Goal: Check status: Check status

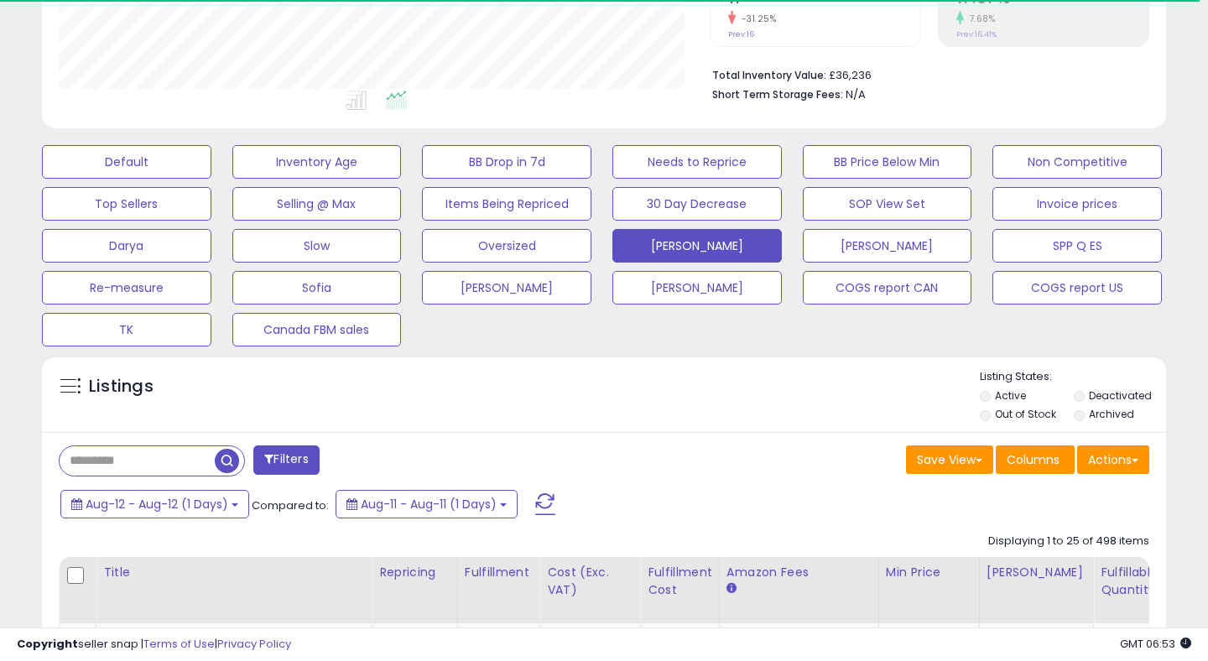
scroll to position [540, 0]
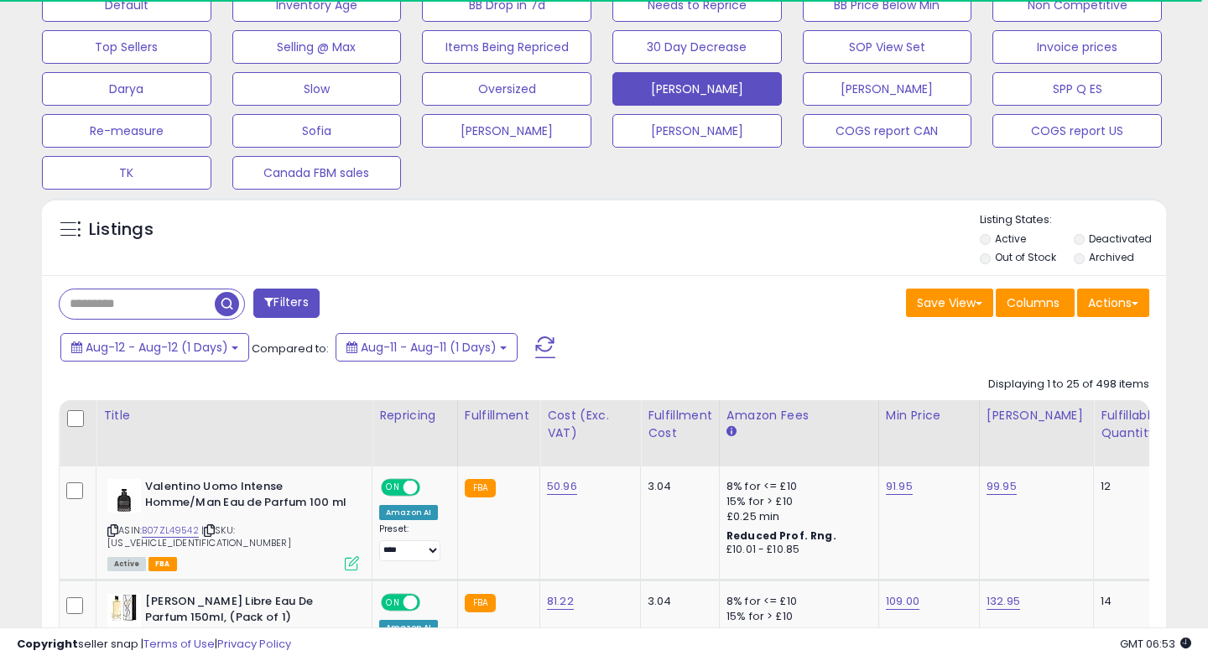
click at [547, 341] on span at bounding box center [545, 348] width 20 height 22
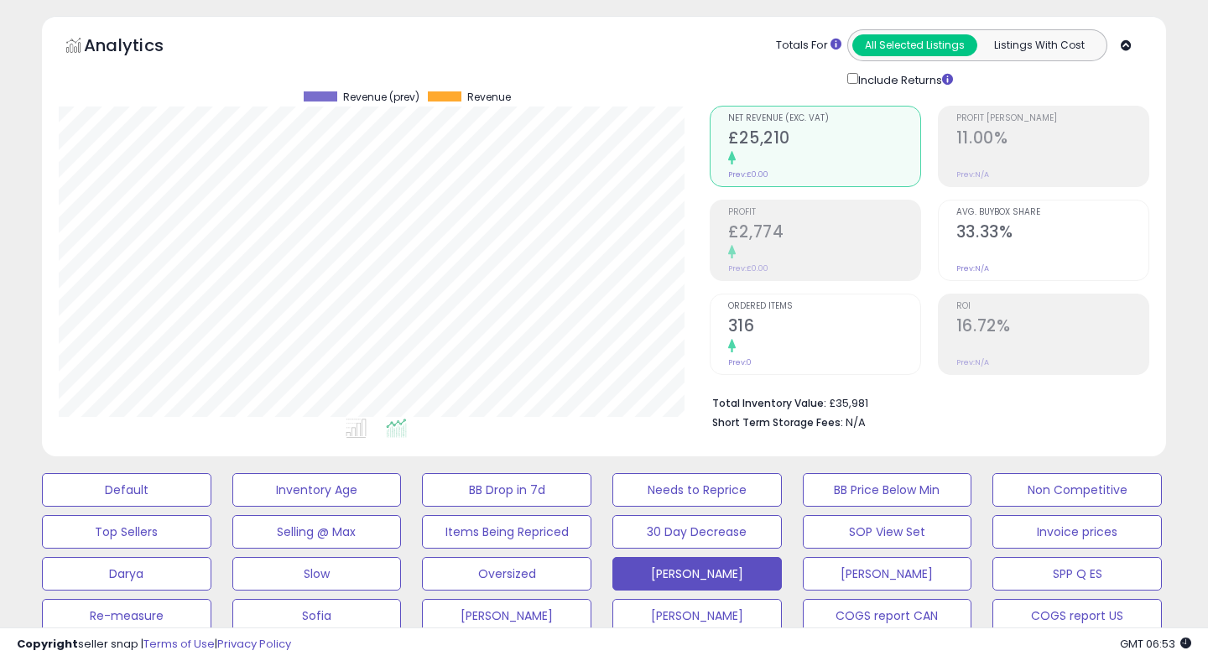
scroll to position [69, 0]
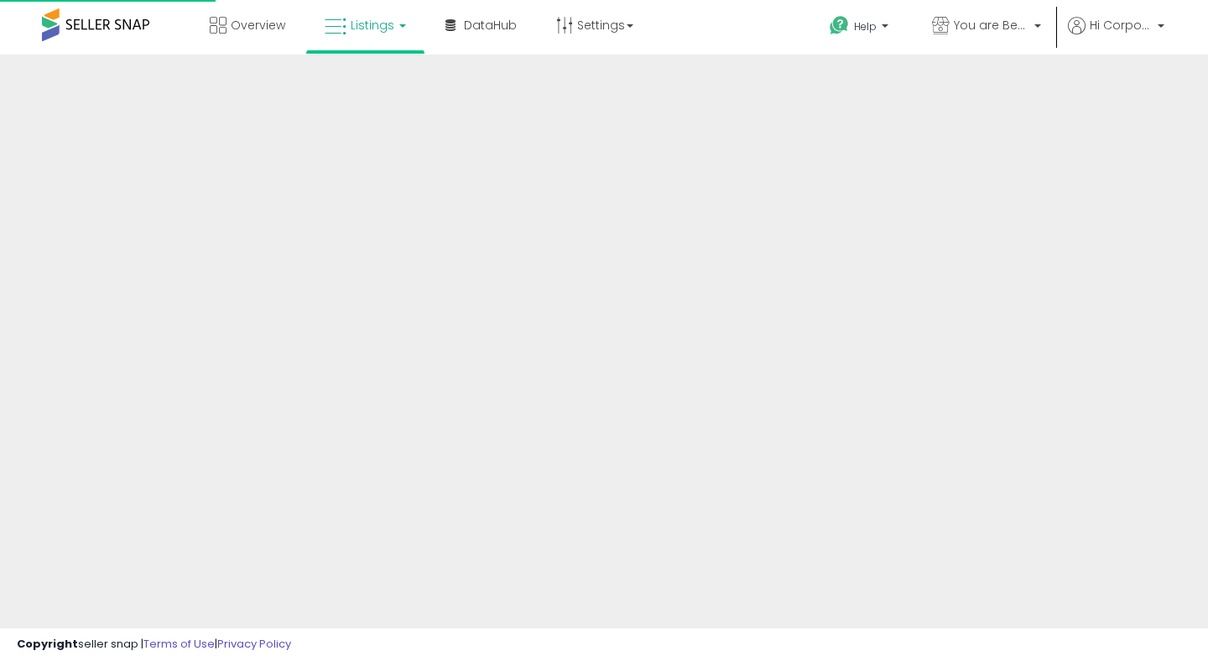
scroll to position [69, 0]
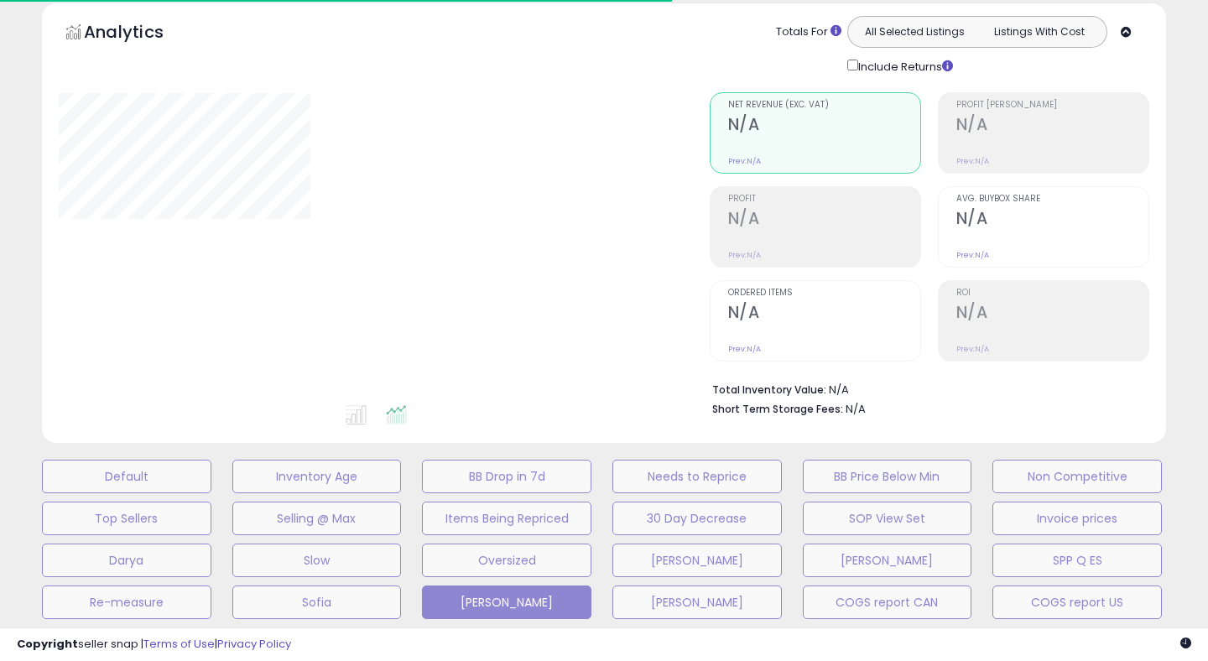
type input "**********"
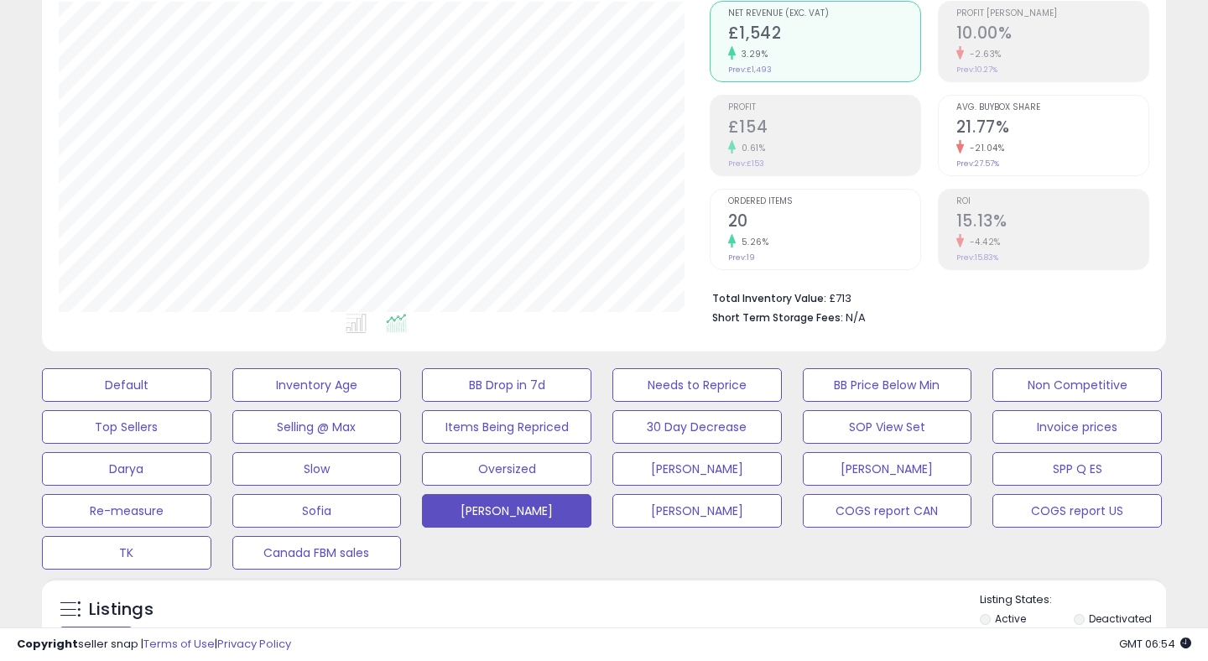
scroll to position [173, 0]
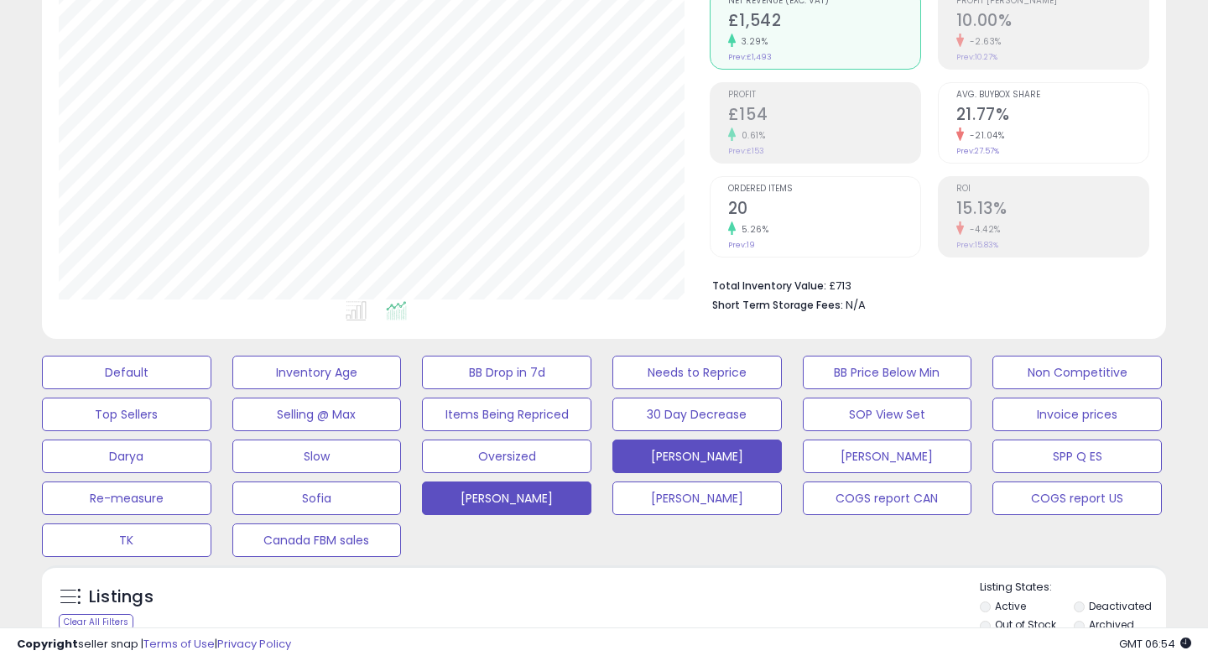
click at [211, 389] on button "[PERSON_NAME]" at bounding box center [127, 373] width 170 height 34
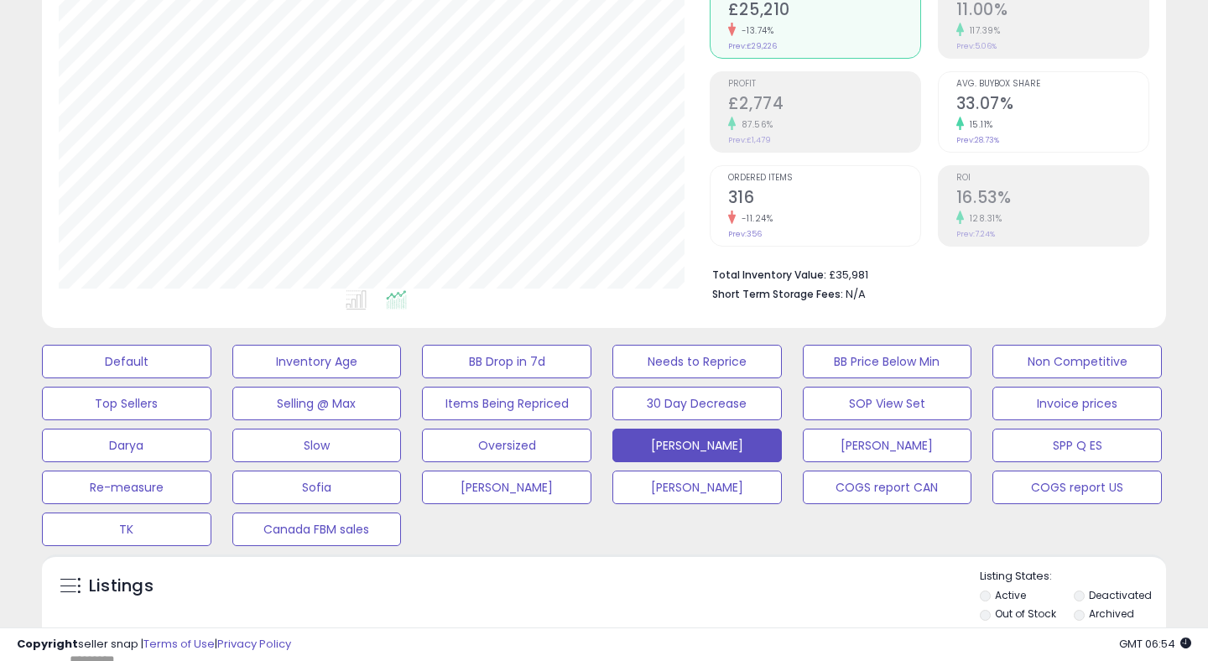
scroll to position [185, 0]
click at [748, 186] on h2 "316" at bounding box center [824, 197] width 192 height 23
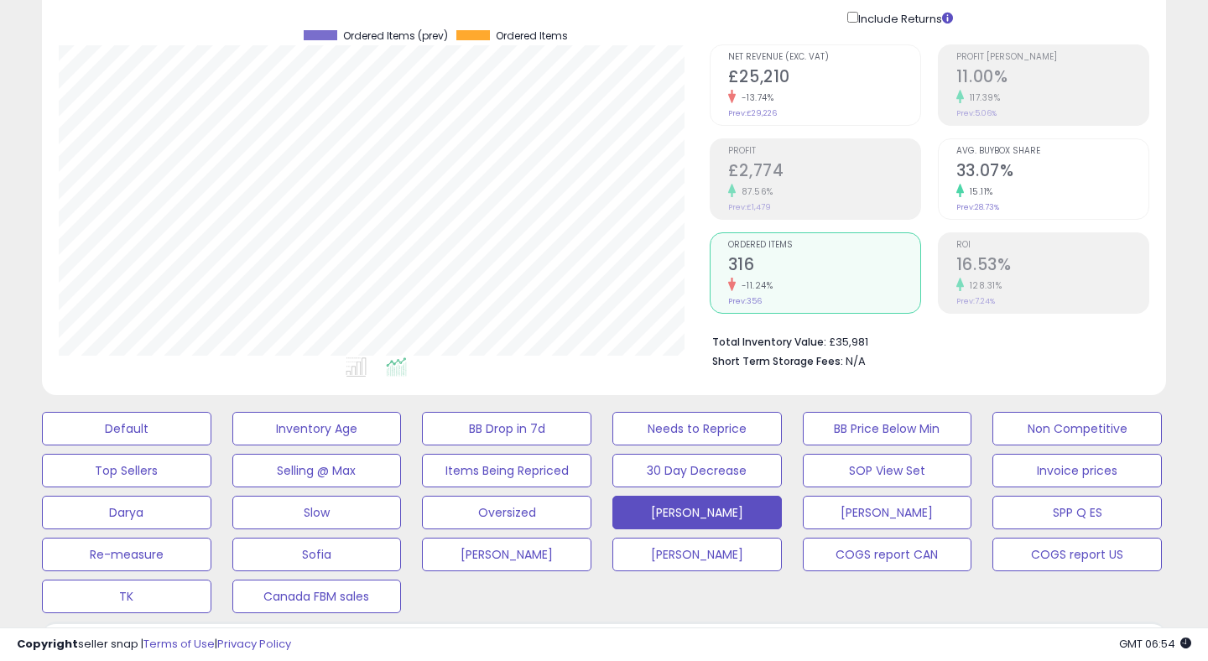
scroll to position [0, 0]
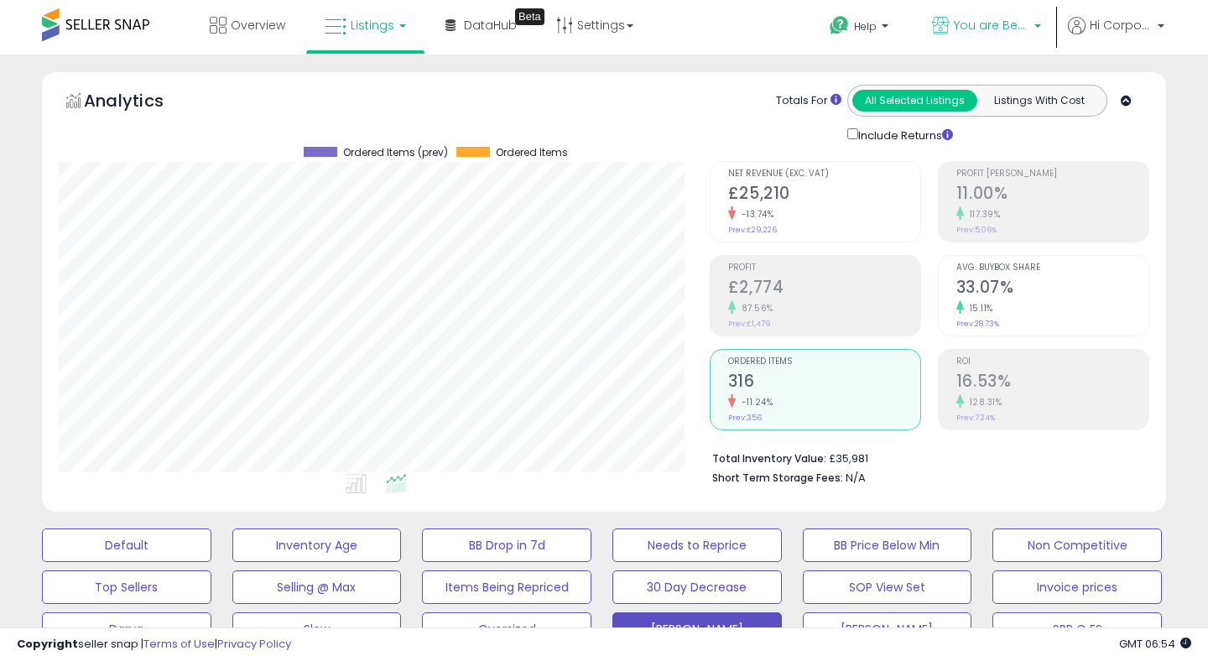
click at [986, 22] on span "You are Beautiful ([GEOGRAPHIC_DATA])" at bounding box center [992, 25] width 76 height 17
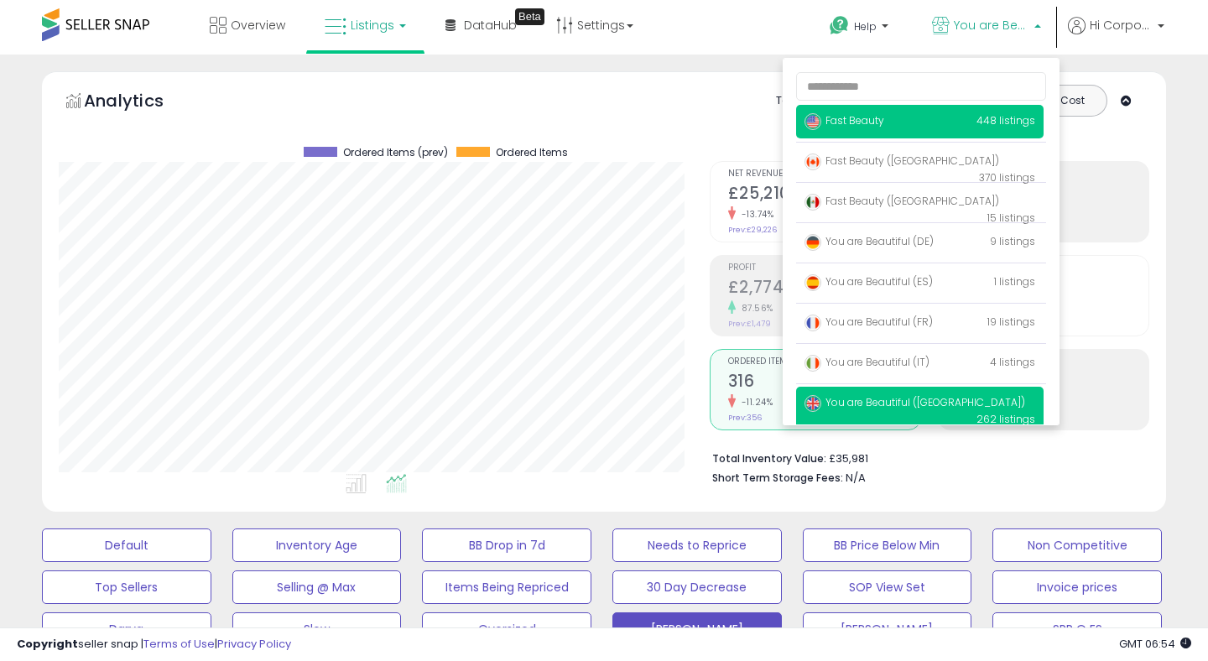
click at [835, 133] on p "Fast Beauty 448 listings" at bounding box center [920, 122] width 248 height 34
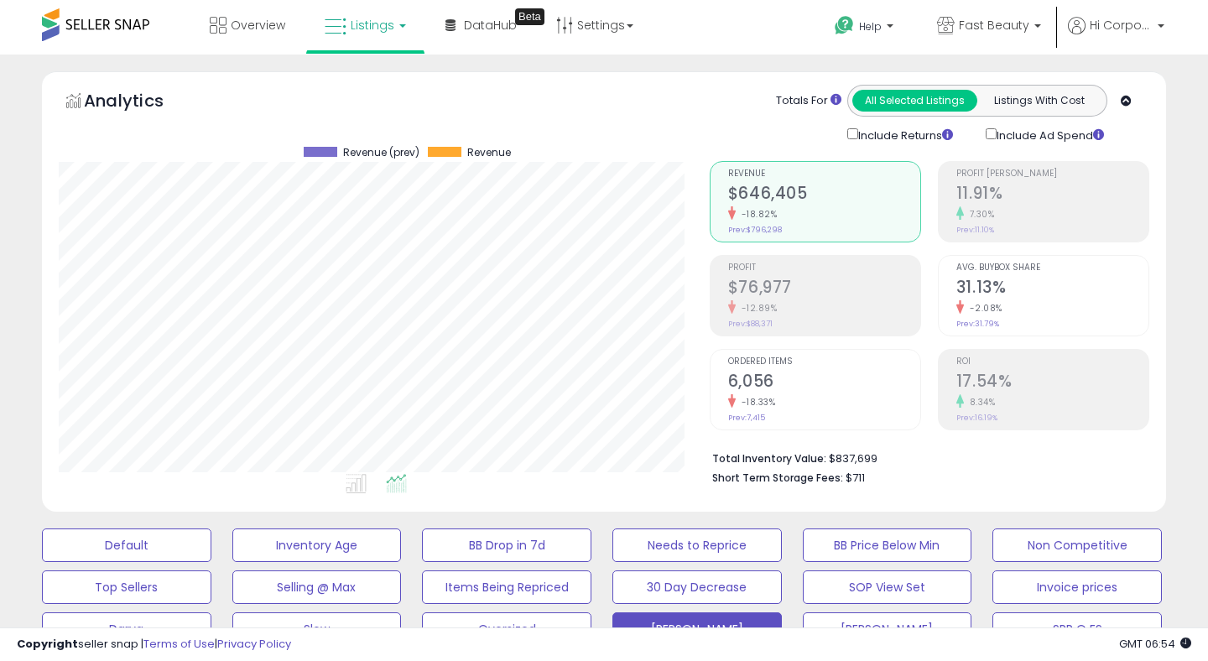
scroll to position [344, 650]
click at [997, 402] on div "8.34%" at bounding box center [1053, 402] width 192 height 16
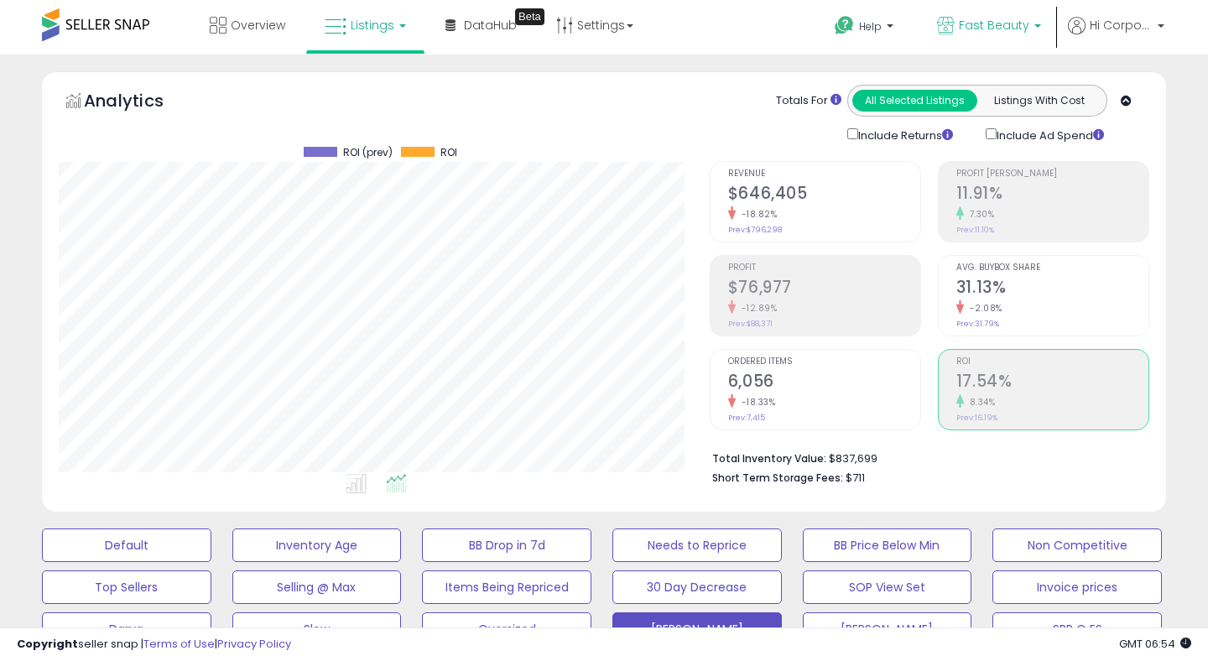
click at [988, 20] on span "Fast Beauty" at bounding box center [994, 25] width 70 height 17
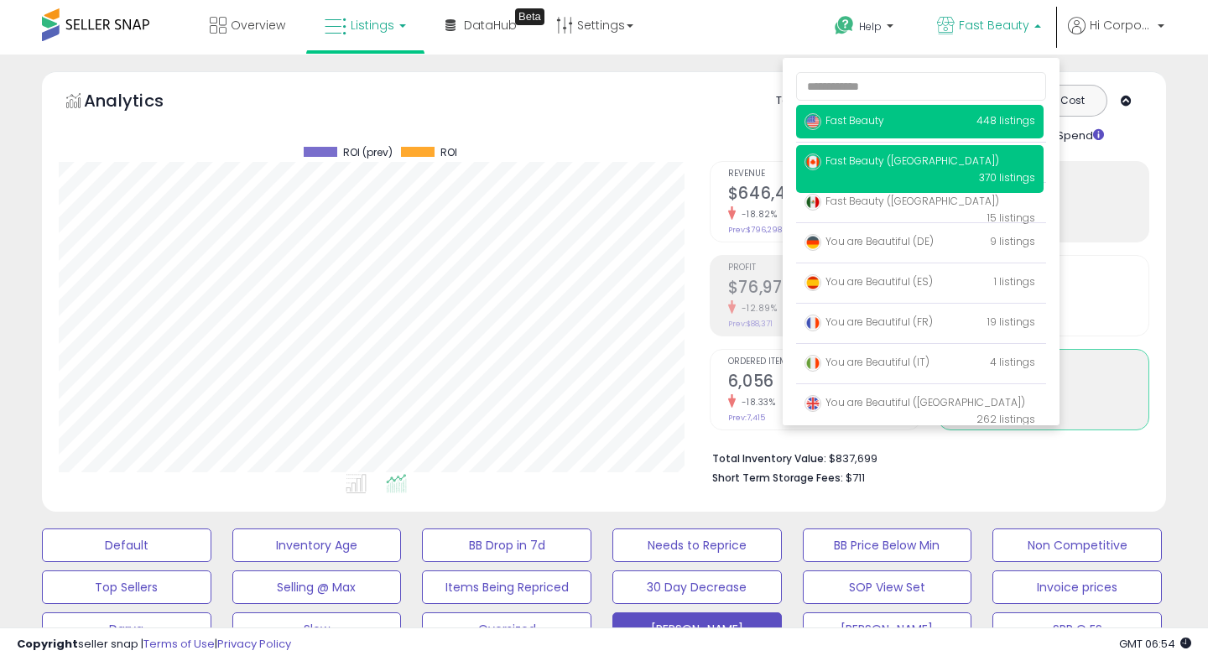
click at [879, 164] on span "Fast Beauty ([GEOGRAPHIC_DATA])" at bounding box center [902, 161] width 195 height 14
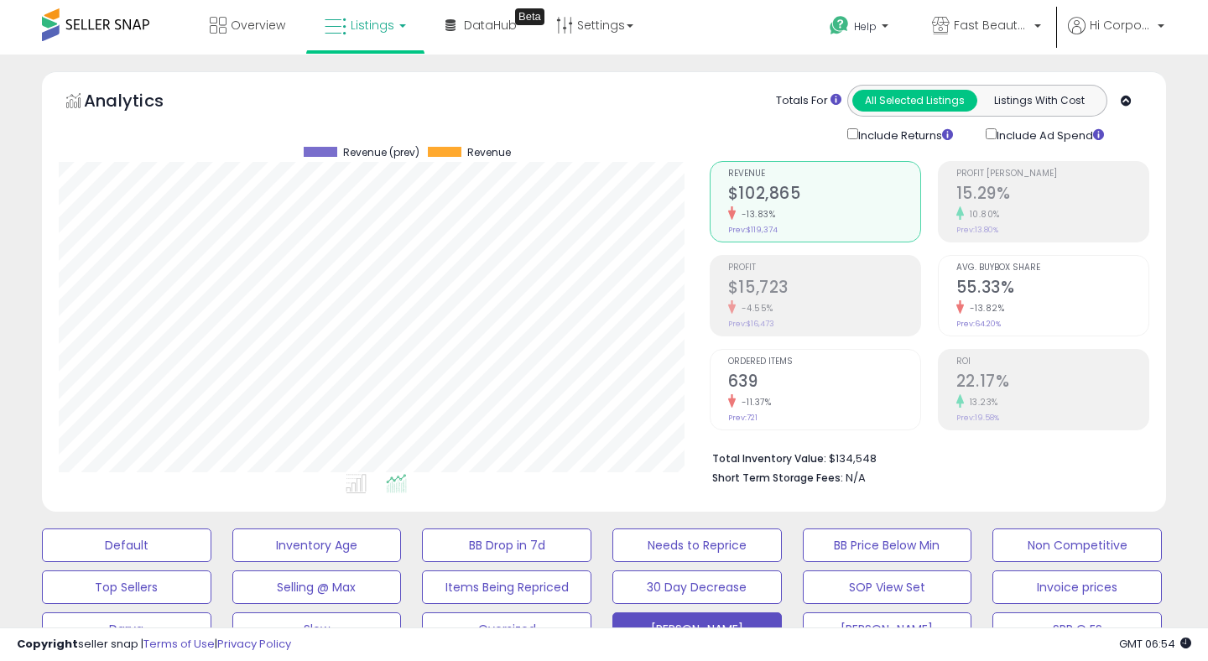
scroll to position [344, 650]
click at [794, 300] on div "-4.55%" at bounding box center [824, 308] width 192 height 16
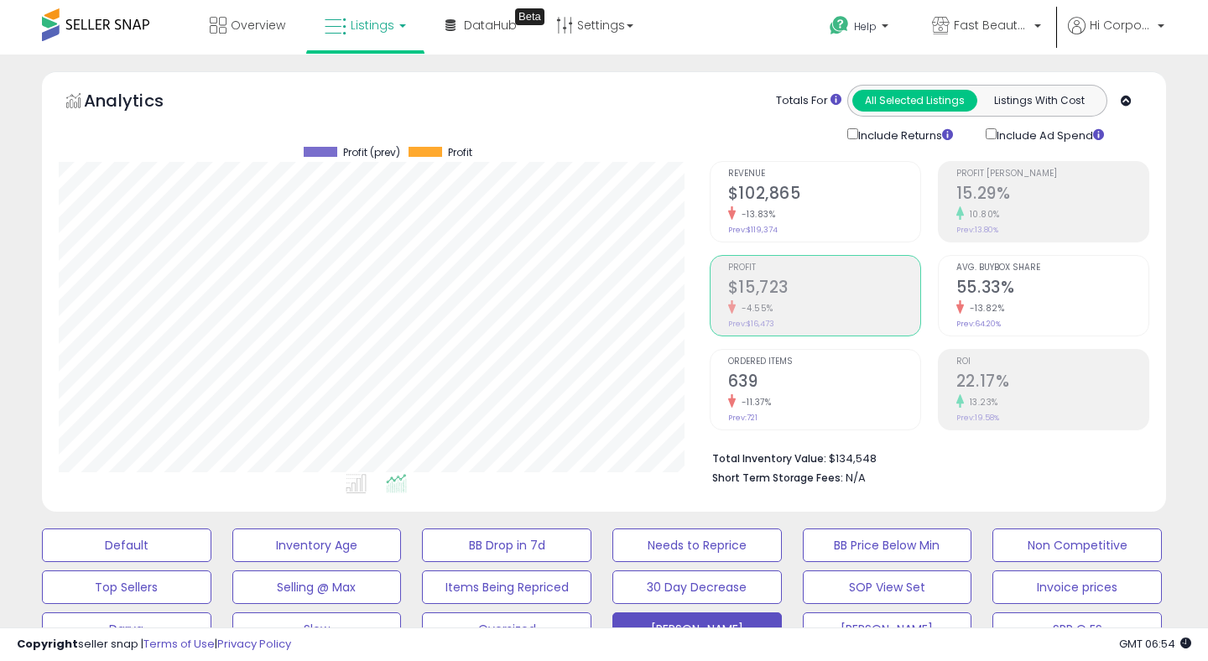
click at [1009, 386] on h2 "22.17%" at bounding box center [1053, 383] width 192 height 23
click at [778, 297] on h2 "$15,723" at bounding box center [824, 289] width 192 height 23
click at [802, 210] on div "-13.83%" at bounding box center [824, 214] width 192 height 16
